Goal: Navigation & Orientation: Find specific page/section

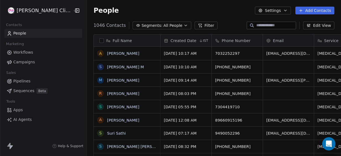
scroll to position [133, 262]
click at [235, 19] on div "People Settings Add Contacts" at bounding box center [214, 10] width 254 height 21
click at [230, 12] on div "People Settings Add Contacts" at bounding box center [213, 11] width 241 height 8
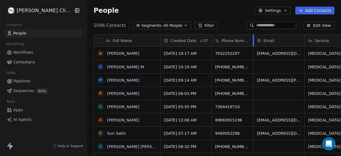
drag, startPoint x: 250, startPoint y: 41, endPoint x: 240, endPoint y: 41, distance: 9.4
click at [253, 41] on div at bounding box center [253, 41] width 1 height 12
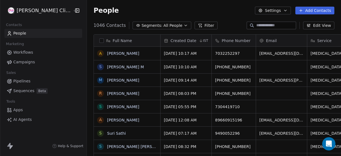
click at [228, 27] on div "1046 Contacts Segments: All People Filter Edit View" at bounding box center [214, 25] width 254 height 9
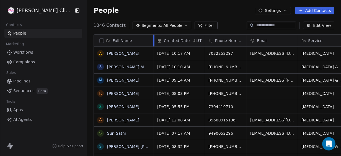
drag, startPoint x: 148, startPoint y: 38, endPoint x: 141, endPoint y: 39, distance: 6.8
click at [153, 39] on div at bounding box center [153, 41] width 1 height 12
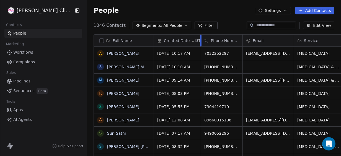
drag, startPoint x: 192, startPoint y: 37, endPoint x: 188, endPoint y: 37, distance: 4.2
click at [200, 37] on div at bounding box center [200, 41] width 1 height 12
click at [241, 37] on div at bounding box center [241, 41] width 1 height 12
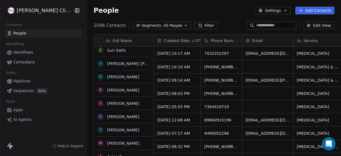
scroll to position [0, 0]
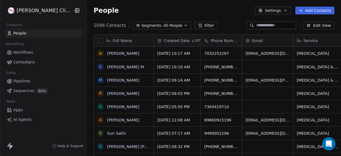
click at [225, 22] on div "1046 Contacts Segments: All People Filter Edit View" at bounding box center [214, 25] width 254 height 9
